Goal: Information Seeking & Learning: Learn about a topic

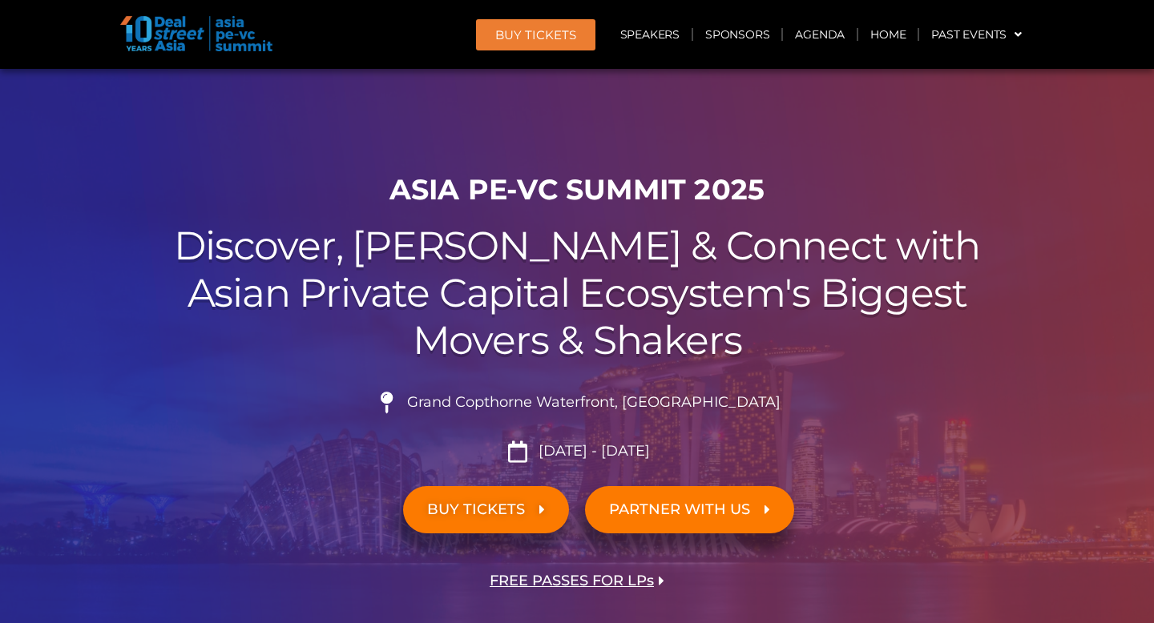
scroll to position [2733, 0]
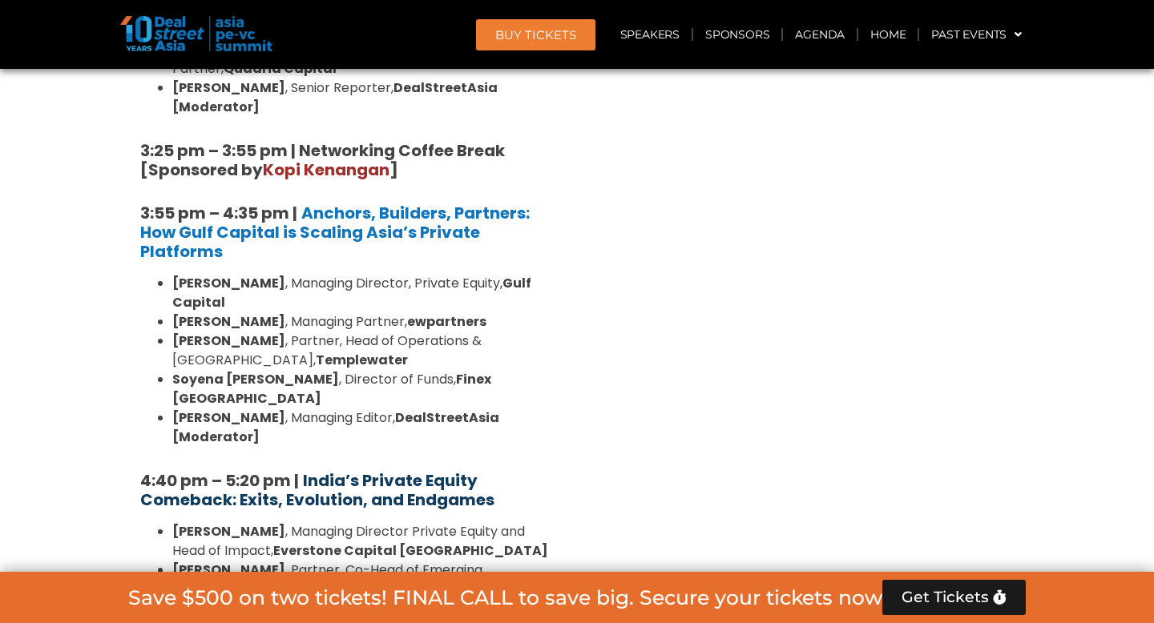
click at [333, 470] on strong "India’s Private Equity Comeback: Exits, Evolution, and Endgames" at bounding box center [317, 491] width 354 height 42
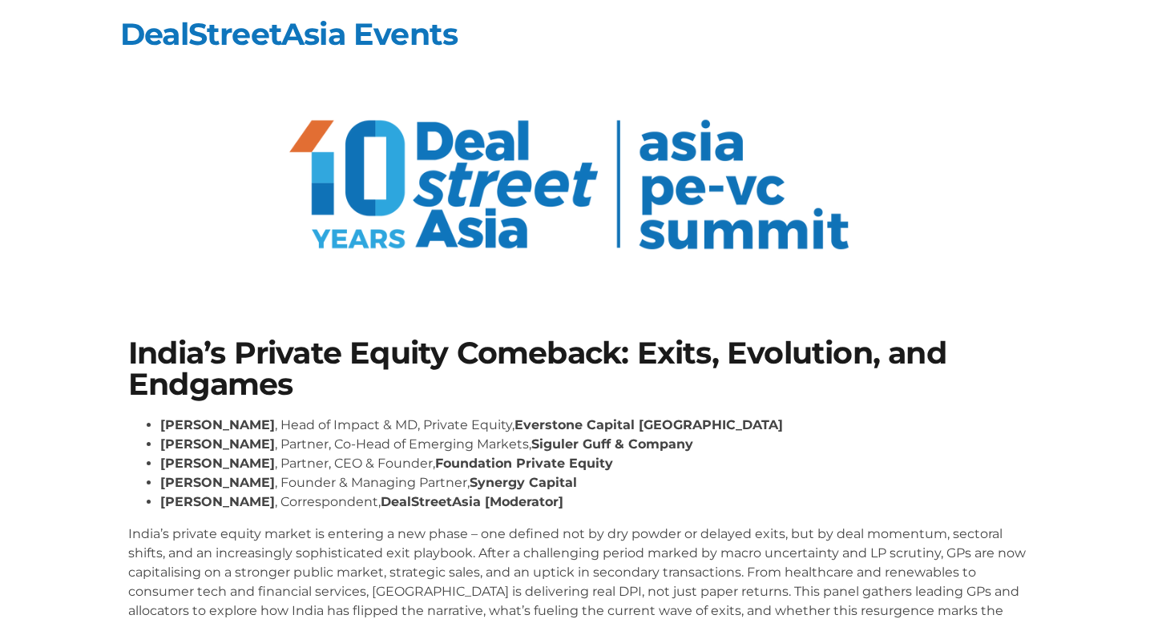
scroll to position [220, 0]
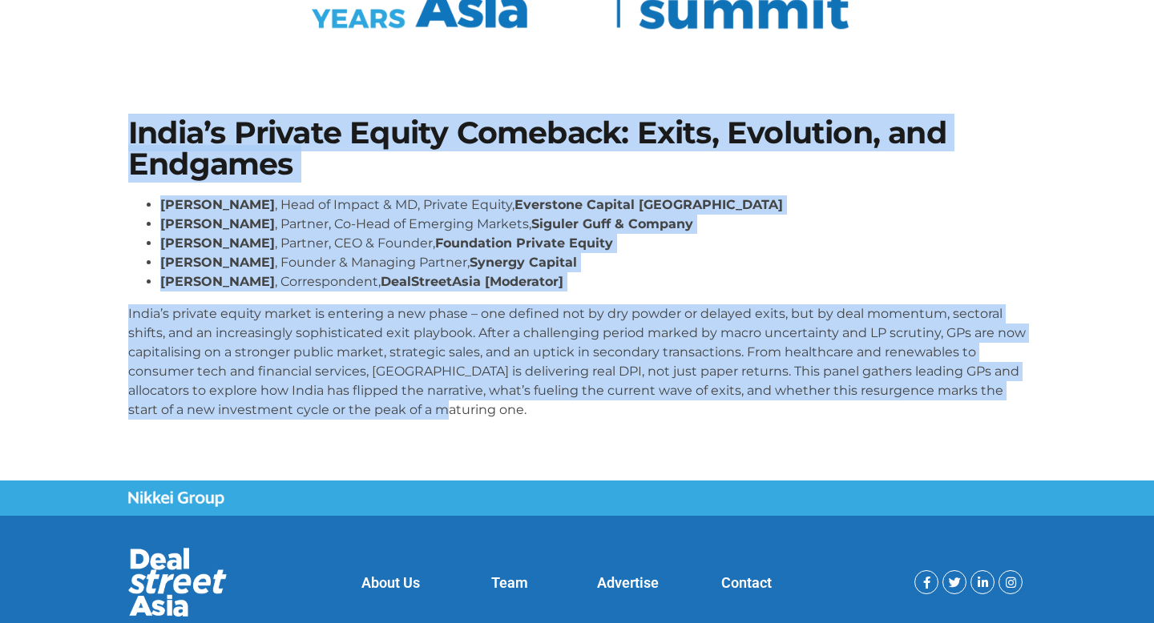
click at [466, 401] on div "India’s Private Equity Comeback: Exits, Evolution, and Endgames [PERSON_NAME] ,…" at bounding box center [577, 275] width 914 height 331
click at [365, 82] on section "India’s Private Equity Comeback: Exits, Evolution, and Endgames [PERSON_NAME] ,…" at bounding box center [577, 275] width 1154 height 411
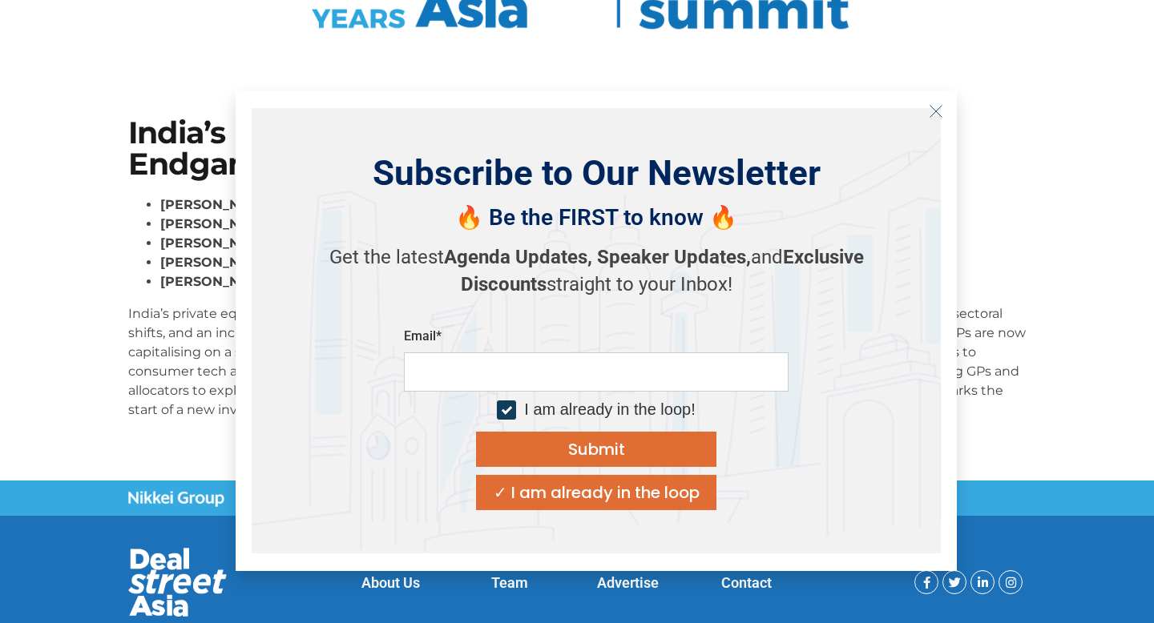
click at [930, 115] on icon "Close" at bounding box center [936, 111] width 14 height 14
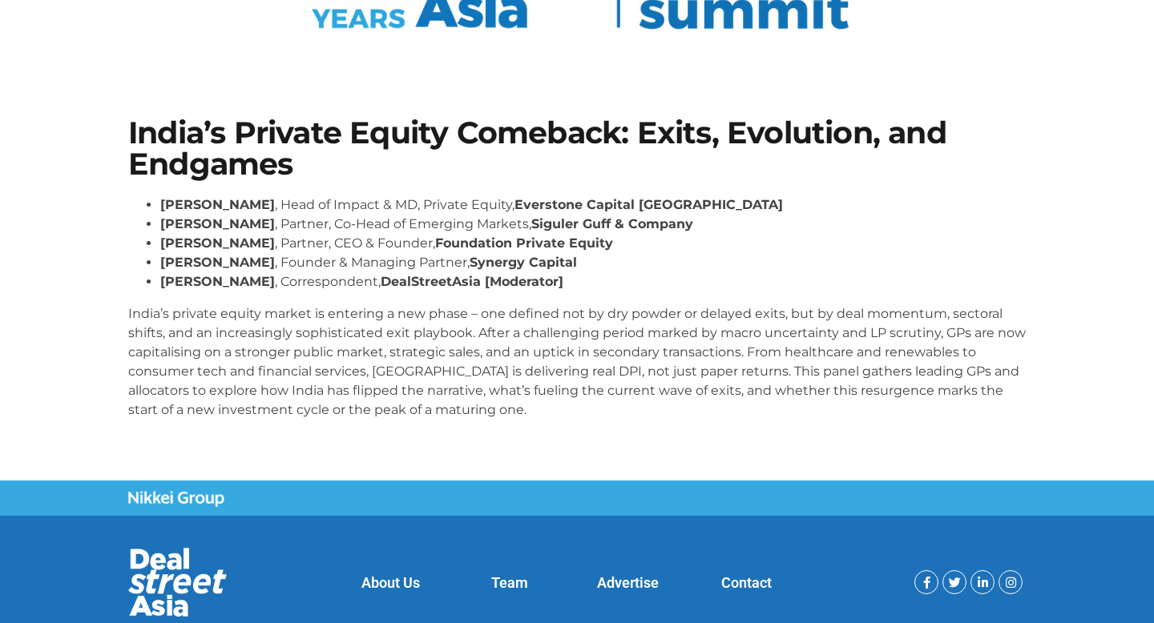
drag, startPoint x: 162, startPoint y: 205, endPoint x: 257, endPoint y: 205, distance: 95.4
click at [257, 205] on strong "[PERSON_NAME]" at bounding box center [217, 204] width 115 height 15
copy strong "[PERSON_NAME]"
click at [62, 267] on section "India’s Private Equity Comeback: Exits, Evolution, and Endgames Roshini Bakshi …" at bounding box center [577, 275] width 1154 height 411
click at [543, 341] on p "India’s private equity market is entering a new phase – one defined not by dry …" at bounding box center [577, 362] width 898 height 115
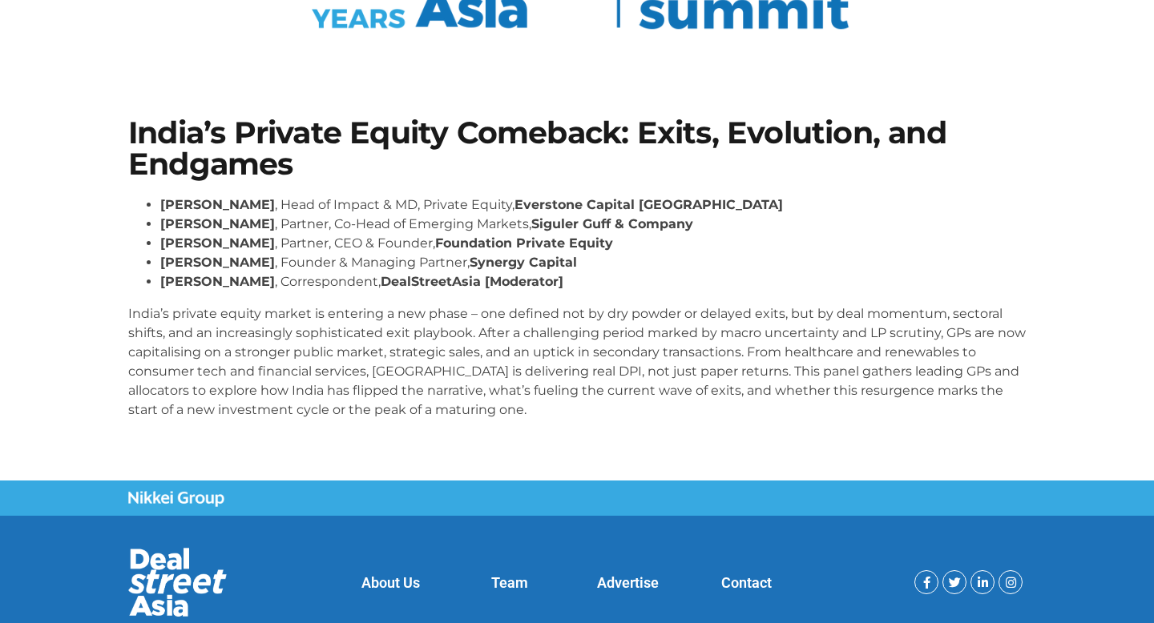
click at [521, 394] on p "India’s private equity market is entering a new phase – one defined not by dry …" at bounding box center [577, 362] width 898 height 115
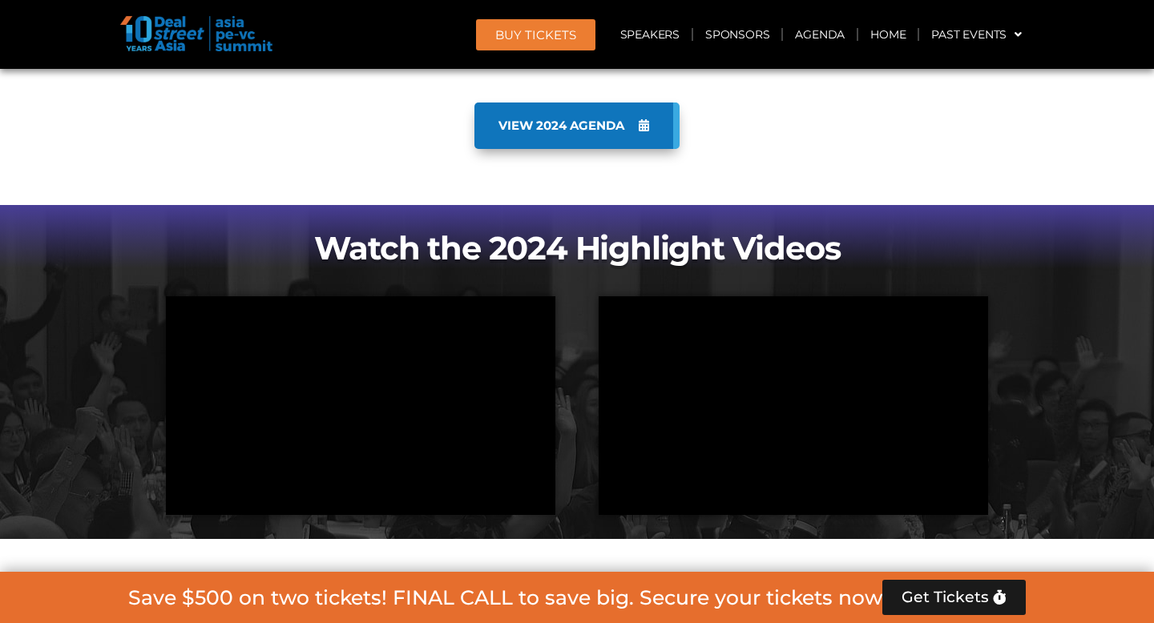
scroll to position [1220, 0]
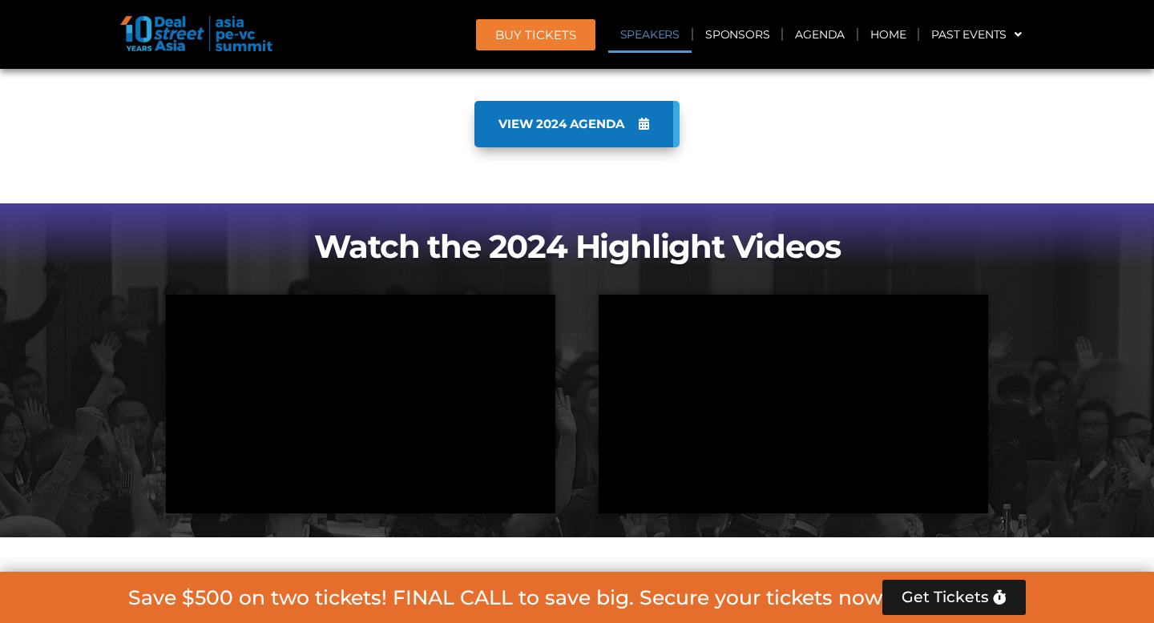
click at [647, 42] on link "Speakers" at bounding box center [649, 34] width 83 height 37
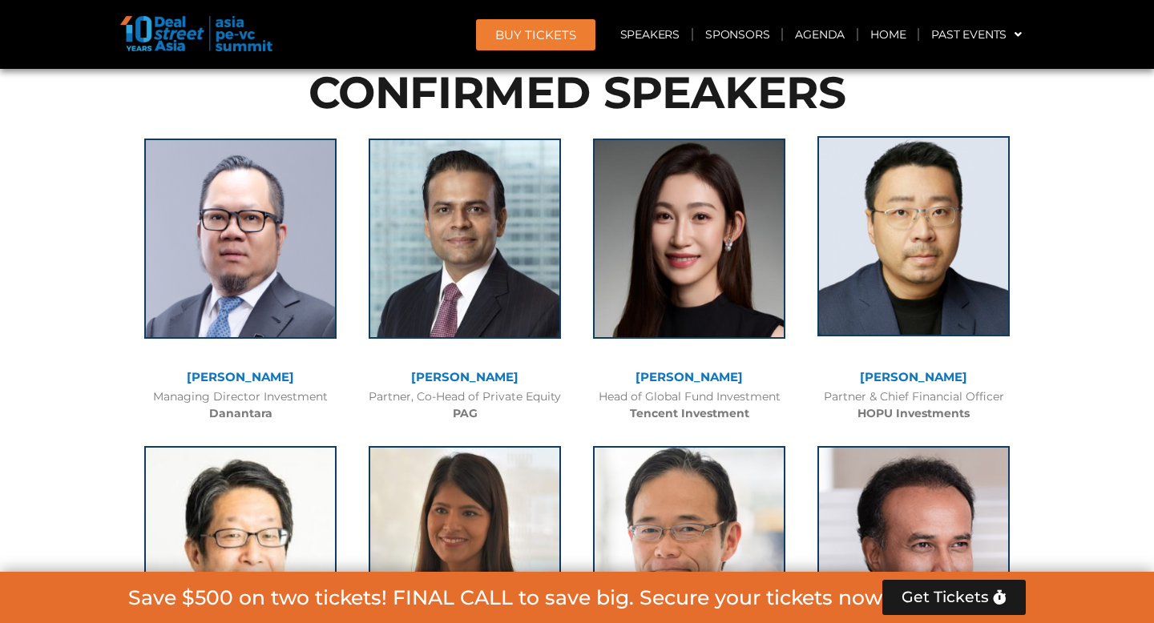
scroll to position [4754, 0]
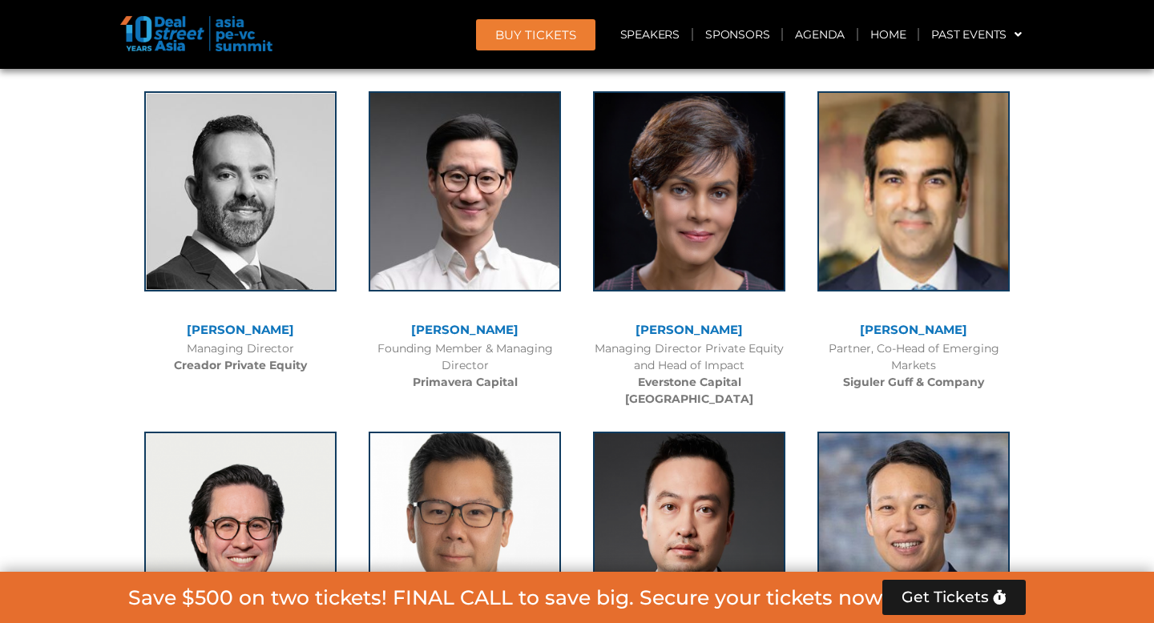
click at [679, 322] on link "[PERSON_NAME]" at bounding box center [688, 329] width 107 height 15
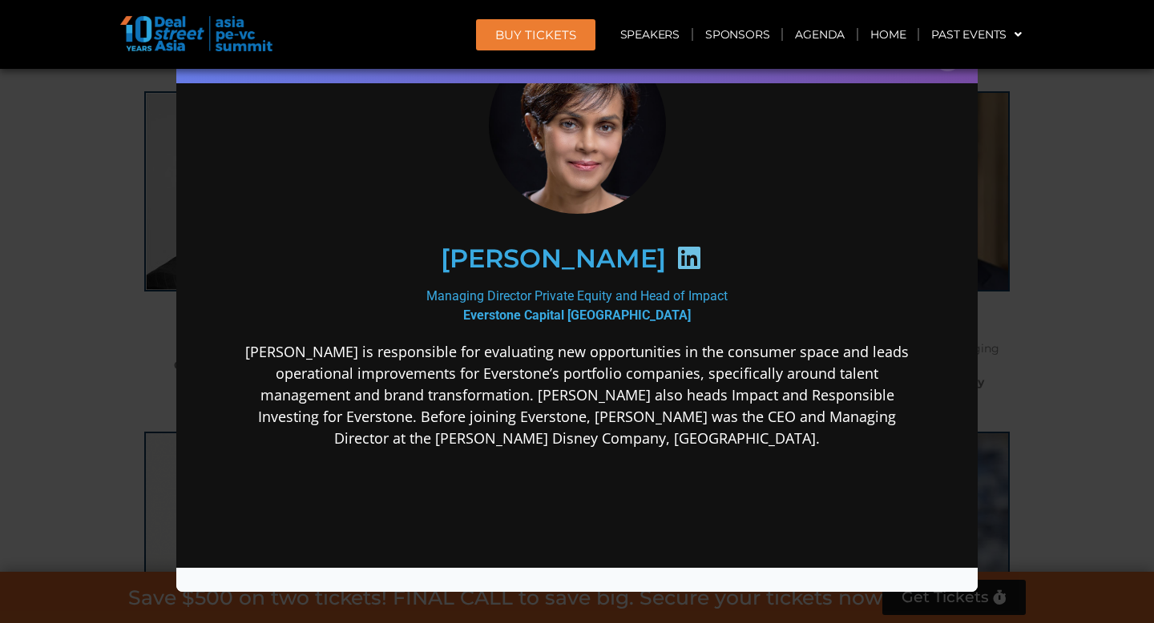
scroll to position [144, 0]
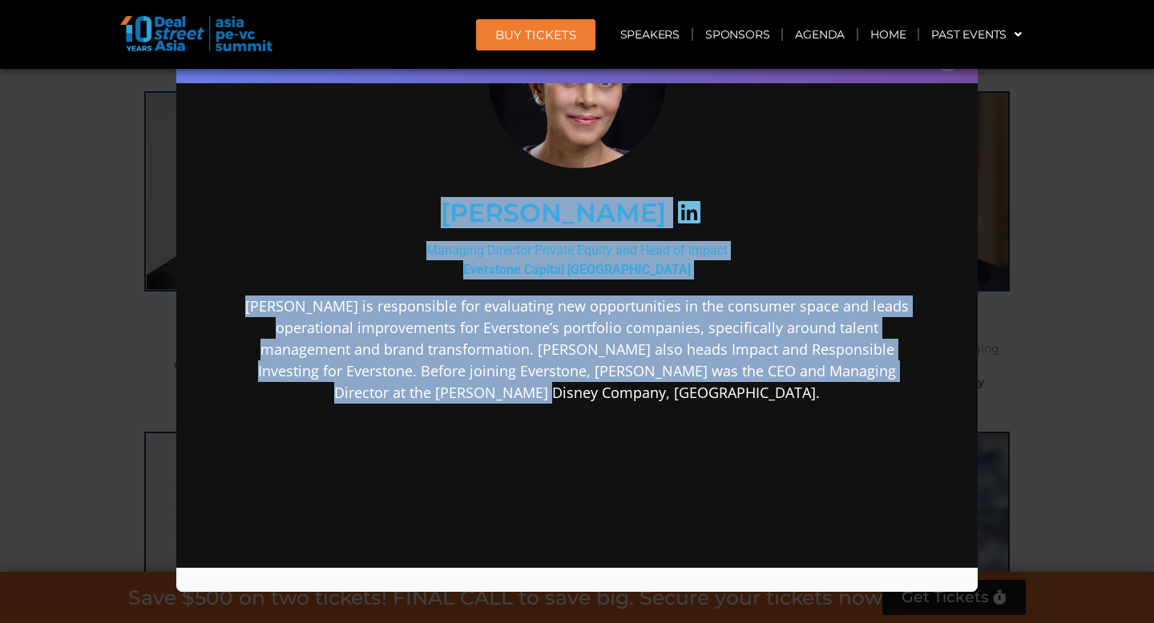
drag, startPoint x: 453, startPoint y: 207, endPoint x: 926, endPoint y: 379, distance: 504.0
click at [926, 379] on div "[PERSON_NAME] Managing Director Private Equity and Head of Impact Everstone Cap…" at bounding box center [576, 322] width 769 height 744
copy div "[PERSON_NAME] Managing Director Private Equity and Head of Impact Everstone Cap…"
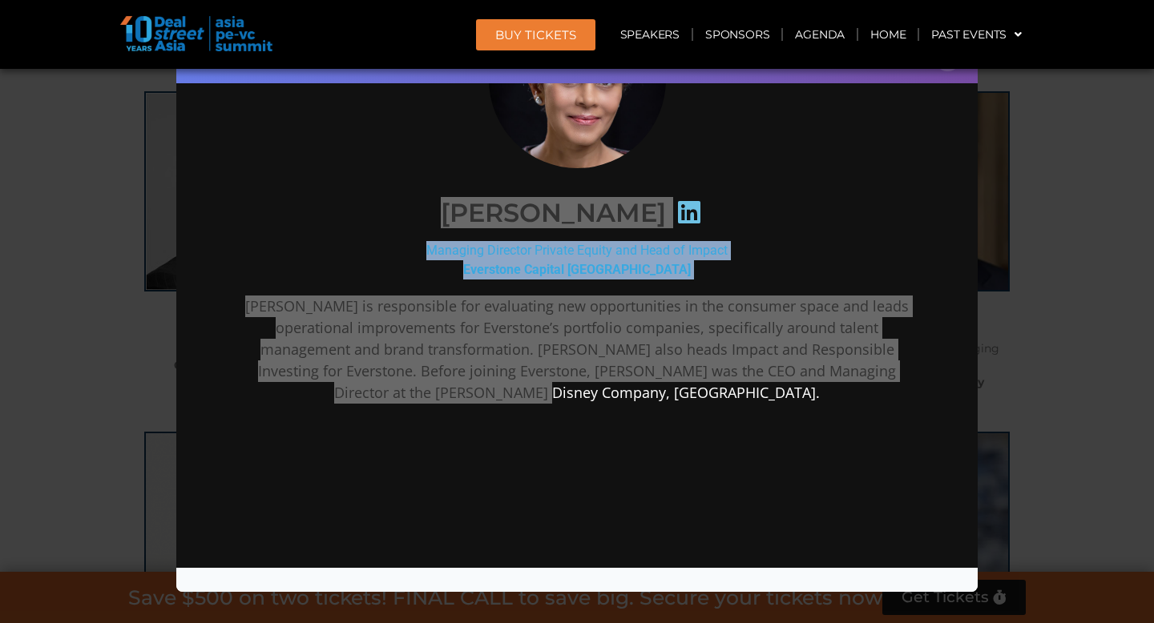
click at [88, 200] on div "Speaker Profile ×" at bounding box center [577, 311] width 1154 height 623
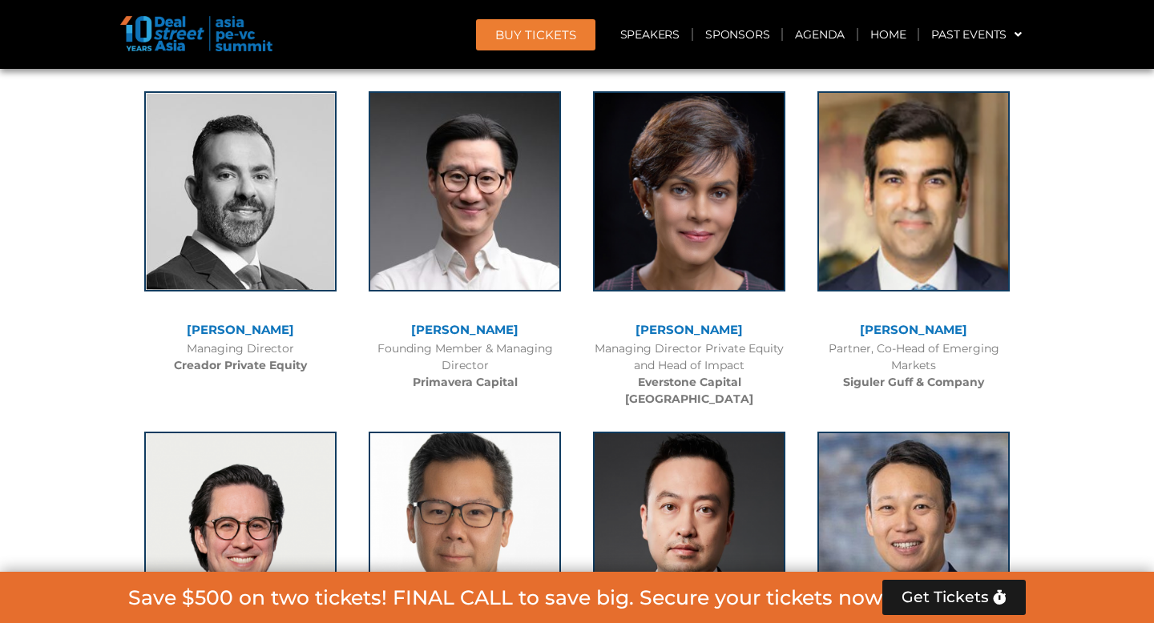
click at [897, 322] on link "[PERSON_NAME]" at bounding box center [913, 329] width 107 height 15
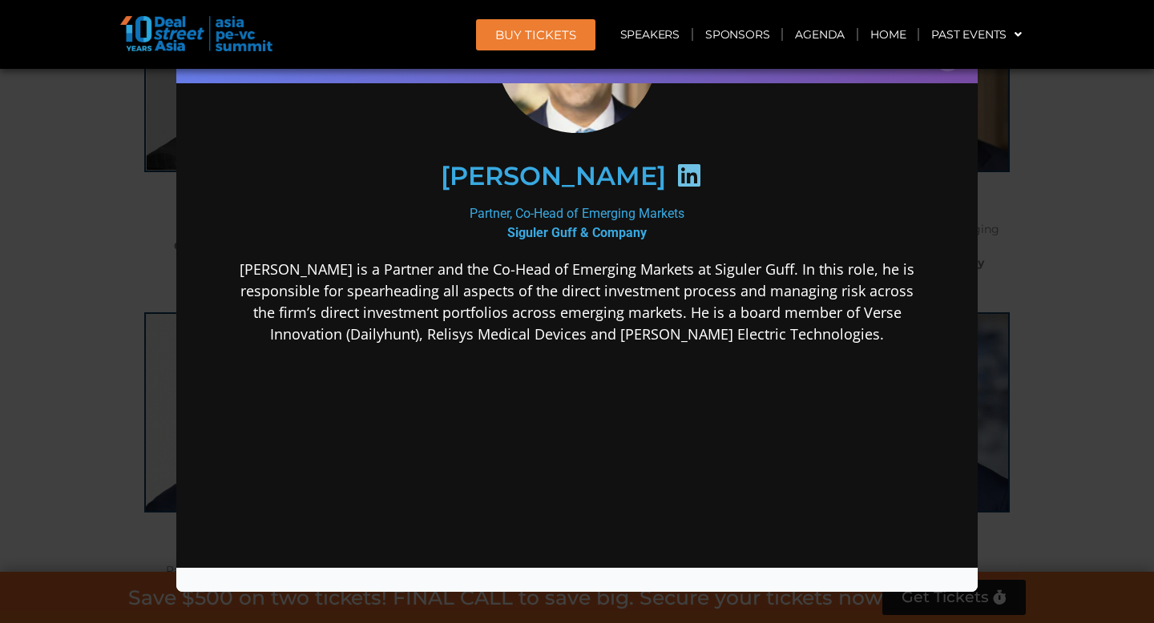
scroll to position [189, 0]
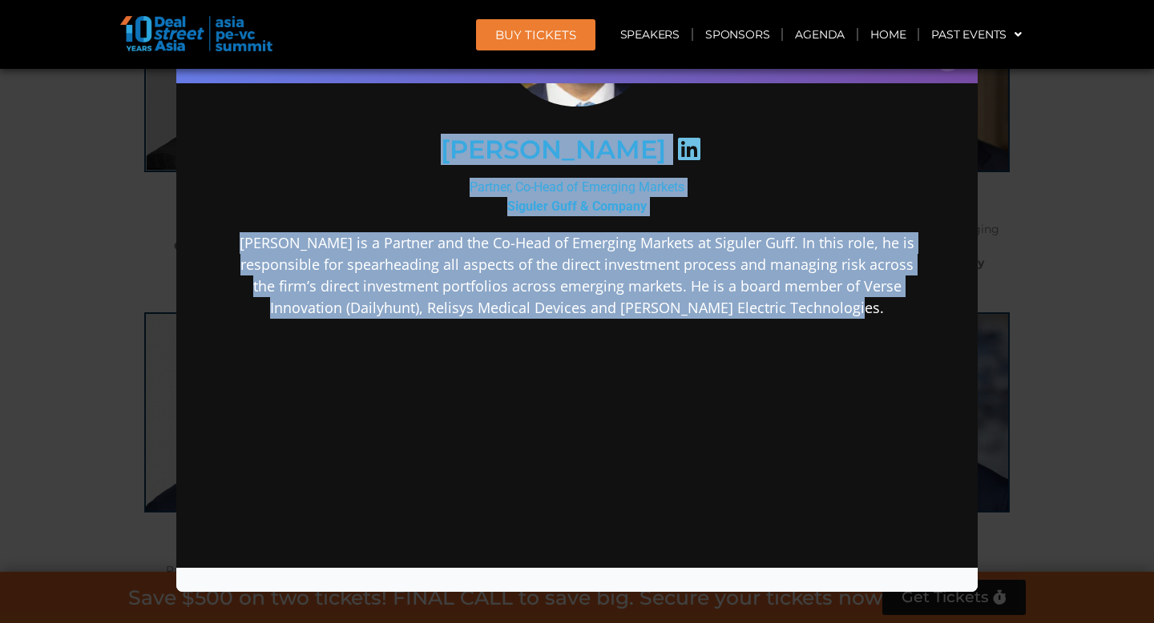
drag, startPoint x: 409, startPoint y: 149, endPoint x: 884, endPoint y: 331, distance: 508.8
click at [885, 332] on div "[PERSON_NAME] Partner, Co-Head of Emerging Markets Siguler Guff & Company [PERS…" at bounding box center [577, 257] width 692 height 627
copy div "[PERSON_NAME] Partner, Co-Head of Emerging Markets Siguler Guff & Company [PERS…"
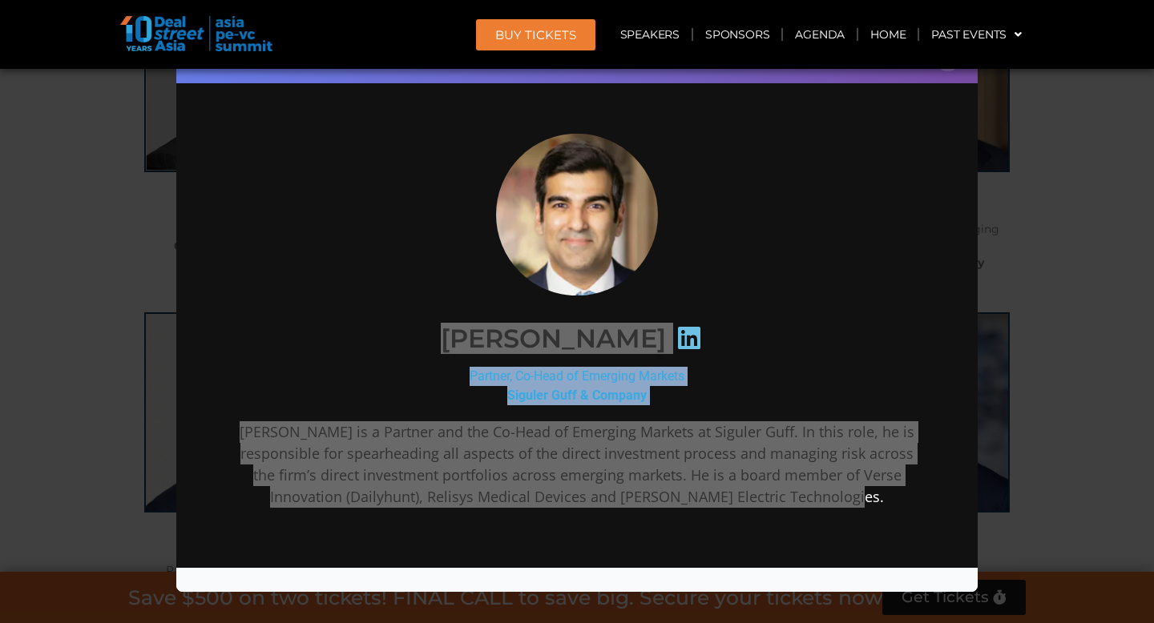
click at [1054, 101] on div "Speaker Profile ×" at bounding box center [577, 311] width 1154 height 623
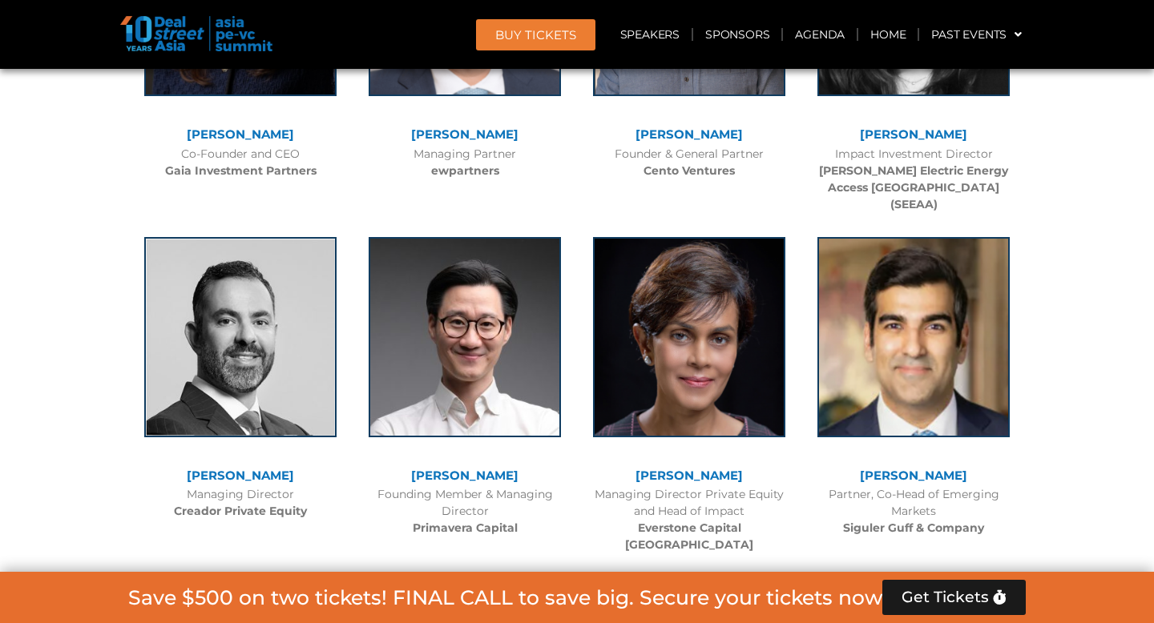
scroll to position [7348, 0]
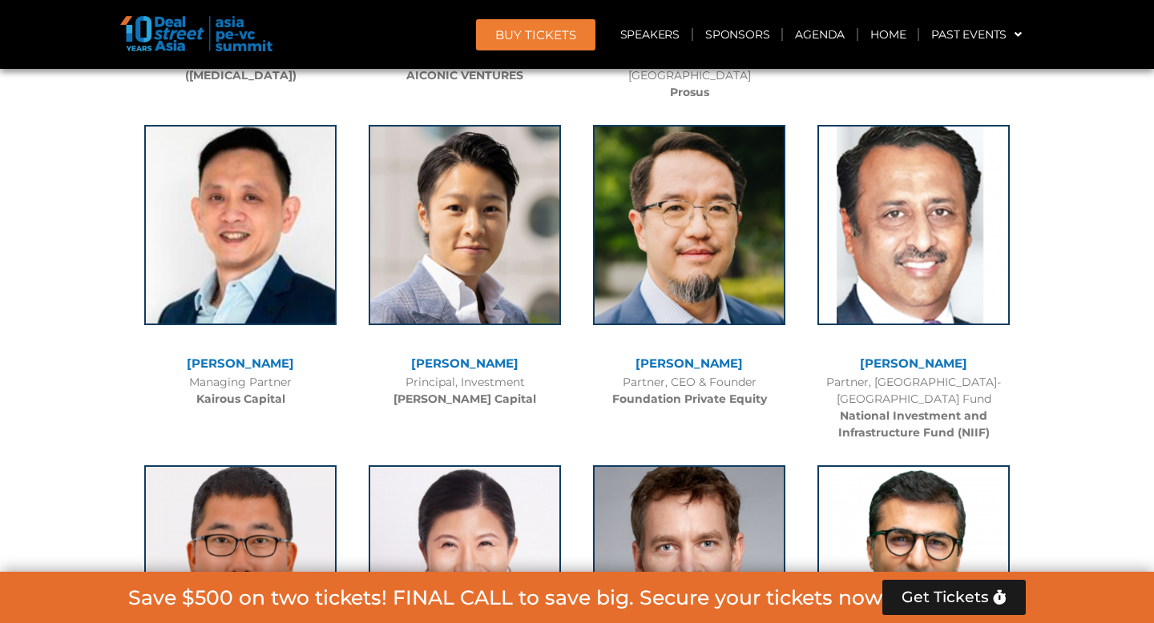
click at [700, 356] on link "[PERSON_NAME]" at bounding box center [688, 363] width 107 height 15
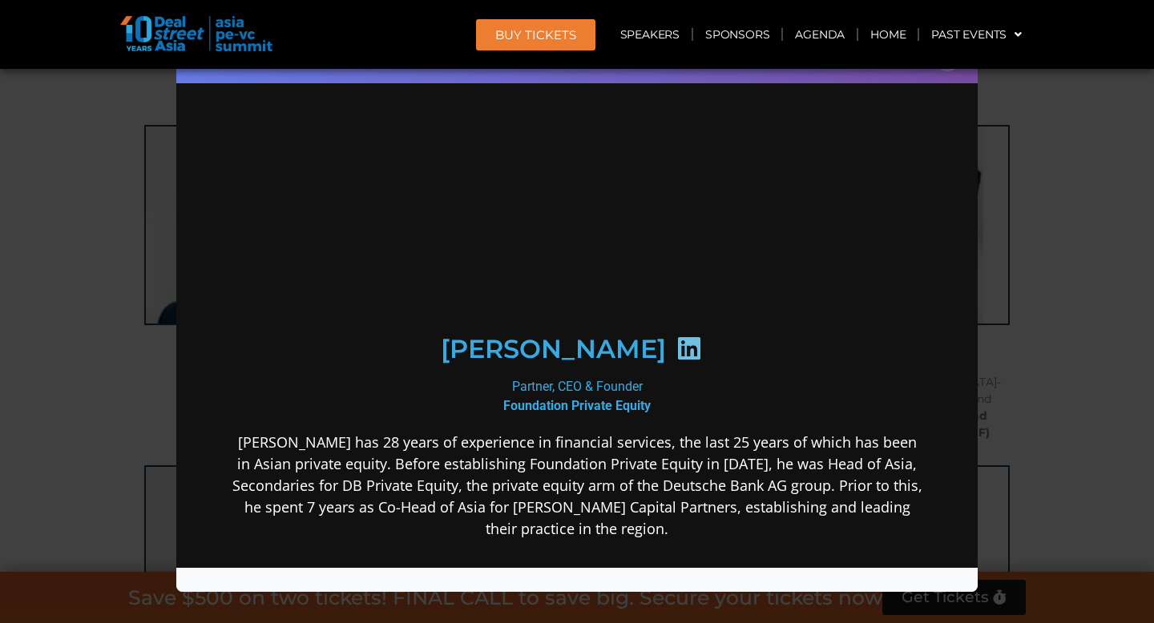
scroll to position [0, 0]
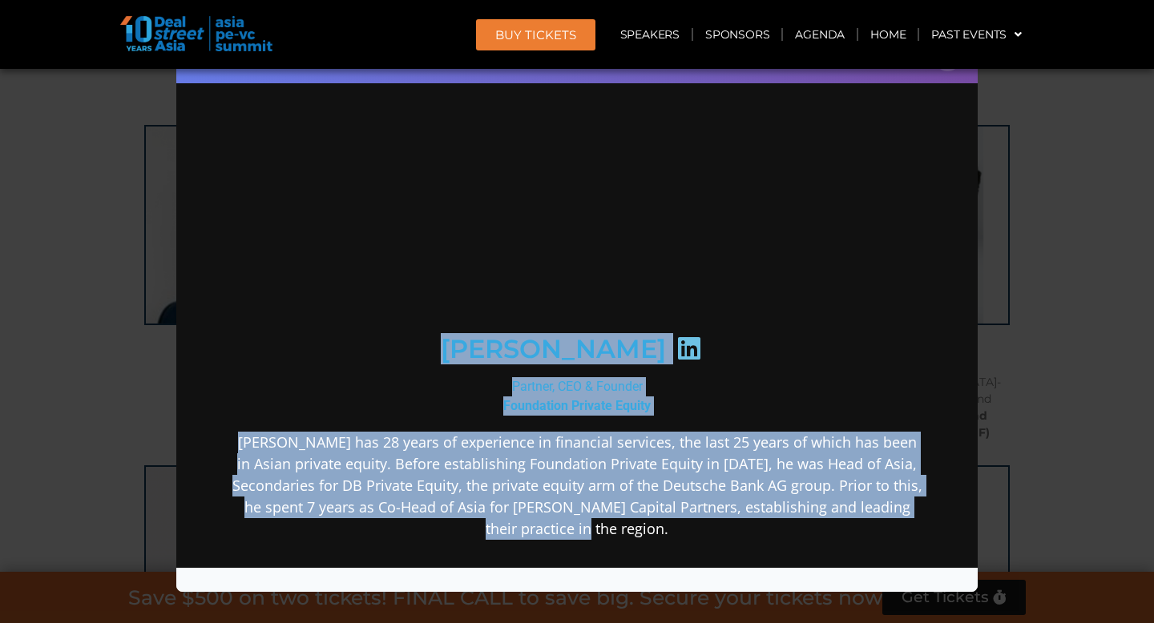
drag, startPoint x: 448, startPoint y: 349, endPoint x: 687, endPoint y: 555, distance: 315.3
click at [690, 556] on div "[PERSON_NAME] Partner, CEO & Founder Foundation Private Equity [PERSON_NAME] ha…" at bounding box center [577, 463] width 692 height 660
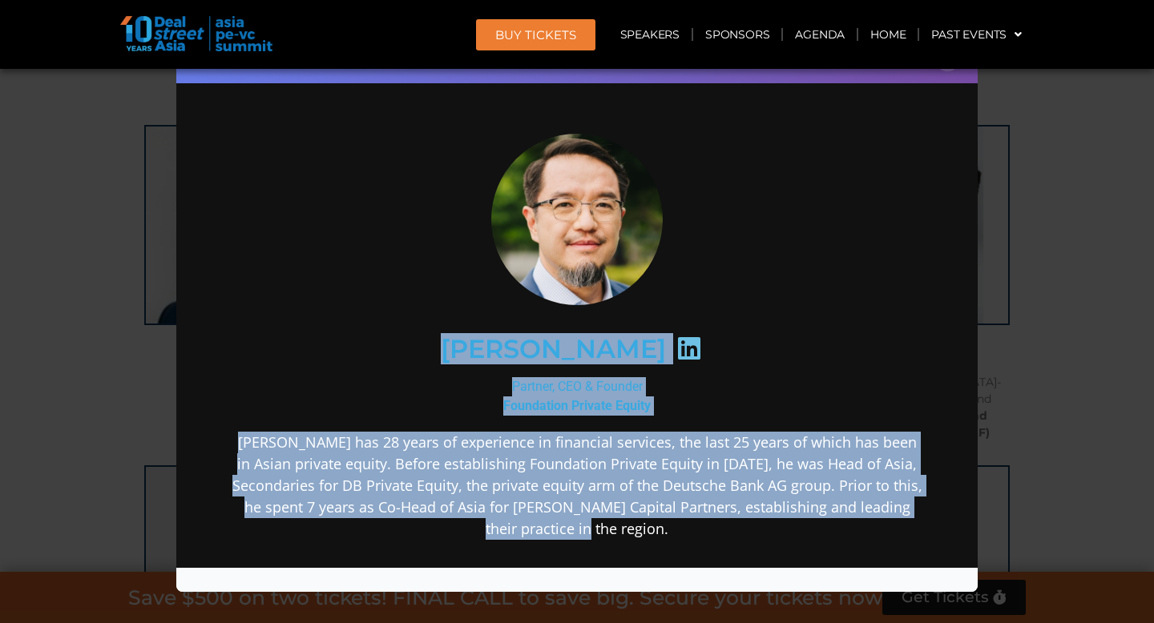
drag, startPoint x: 431, startPoint y: 345, endPoint x: 675, endPoint y: 520, distance: 300.2
click at [675, 520] on div "[PERSON_NAME] Partner, CEO & Founder Foundation Private Equity [PERSON_NAME] ha…" at bounding box center [577, 463] width 692 height 660
copy div "[PERSON_NAME] Partner, CEO & Founder Foundation Private Equity [PERSON_NAME] ha…"
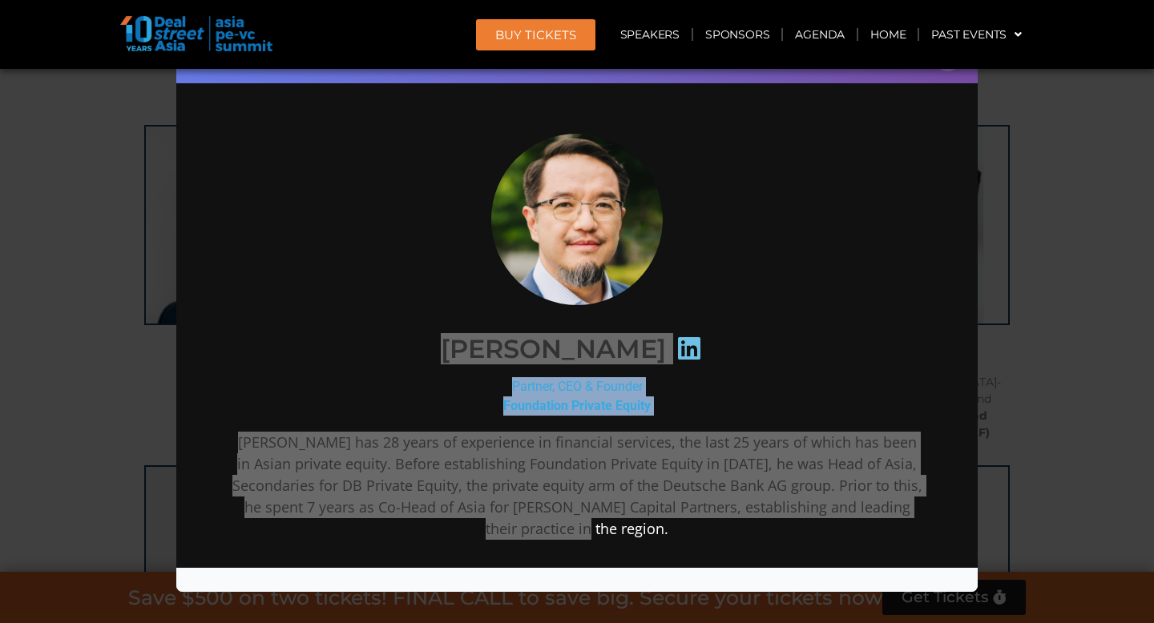
click at [1040, 126] on div "Speaker Profile ×" at bounding box center [577, 311] width 1154 height 623
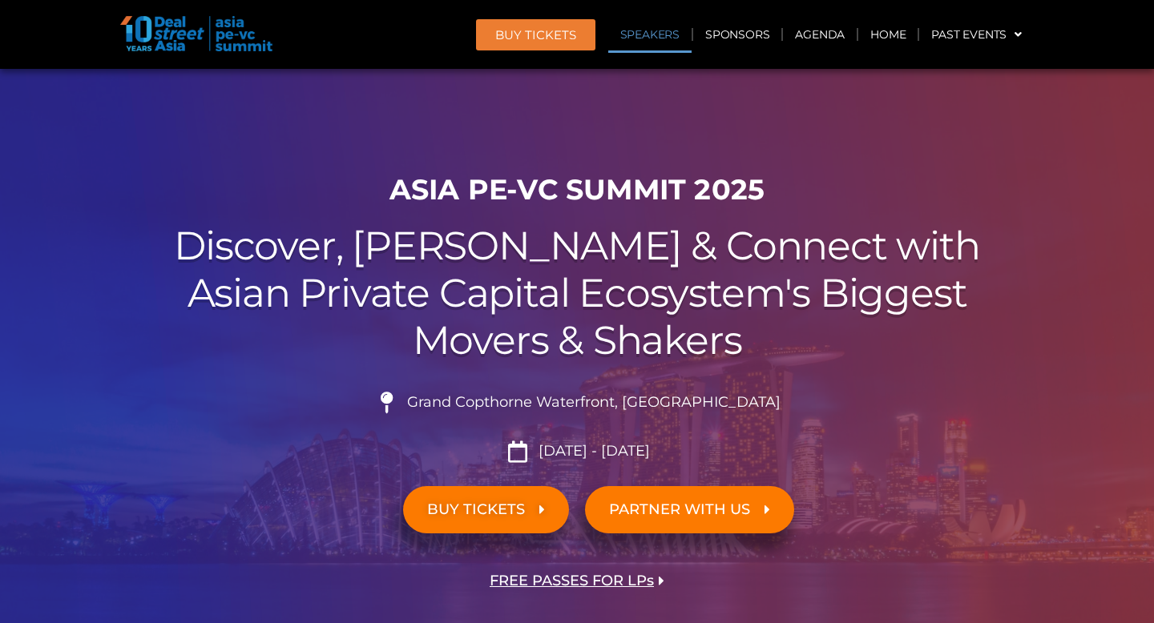
scroll to position [7996, 0]
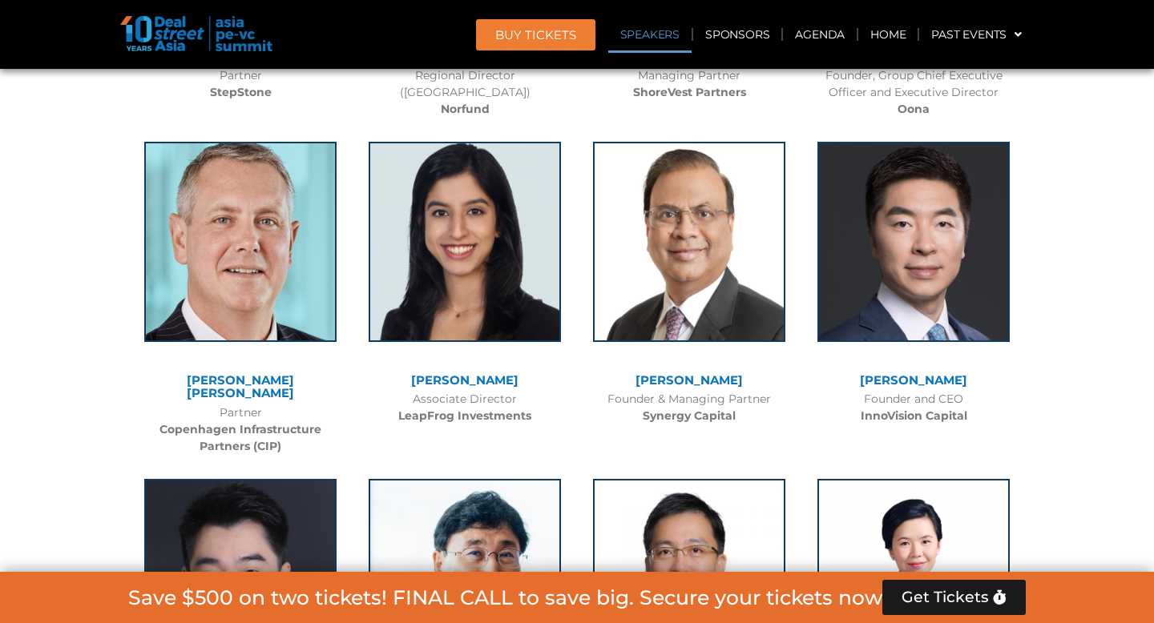
click at [722, 373] on link "[PERSON_NAME]" at bounding box center [688, 380] width 107 height 15
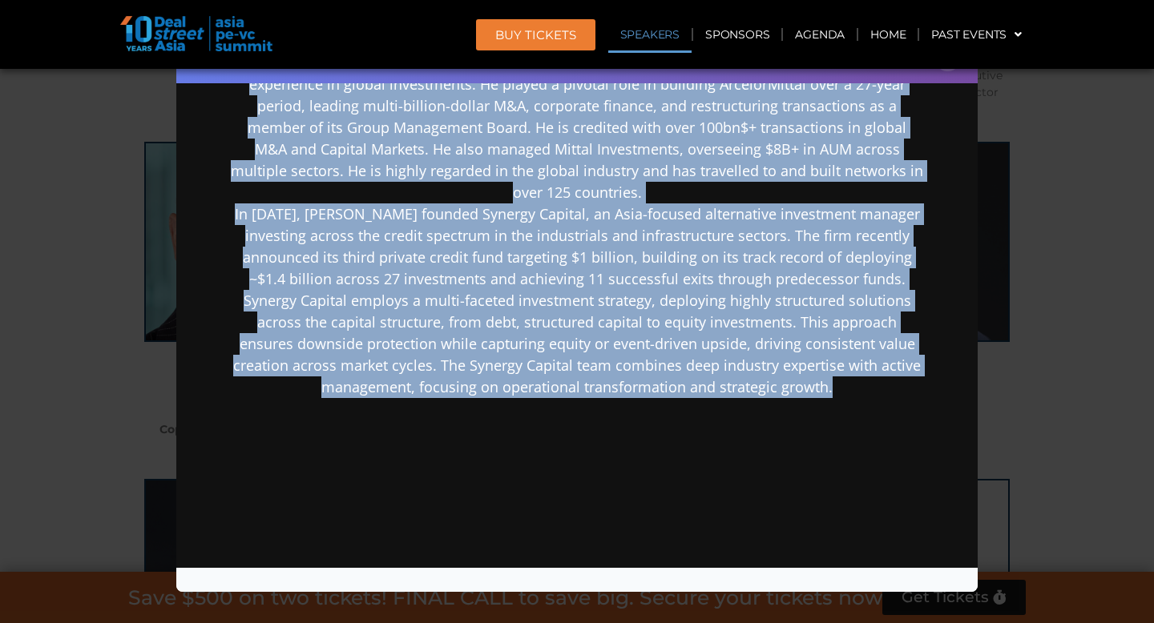
scroll to position [399, 0]
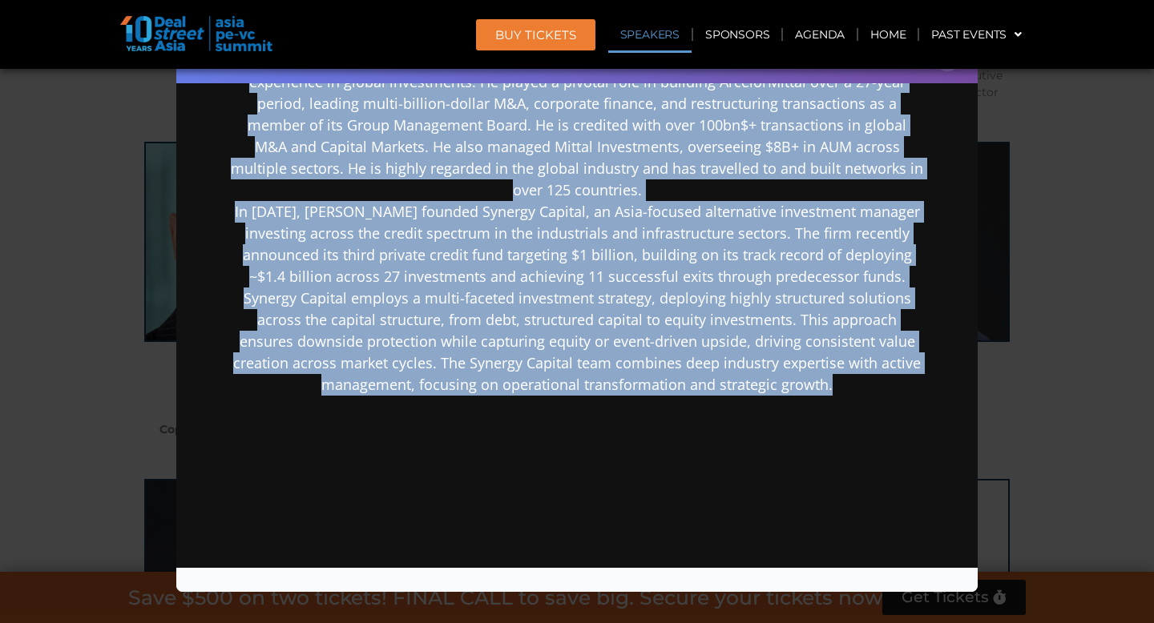
drag, startPoint x: 425, startPoint y: 111, endPoint x: 841, endPoint y: 398, distance: 506.4
click at [841, 398] on div "[PERSON_NAME] Founder & Managing Partner Synergy Capital [PERSON_NAME] is the F…" at bounding box center [577, 191] width 692 height 914
copy div "[PERSON_NAME] Founder & Managing Partner Synergy Capital [PERSON_NAME] is the F…"
